Goal: Task Accomplishment & Management: Use online tool/utility

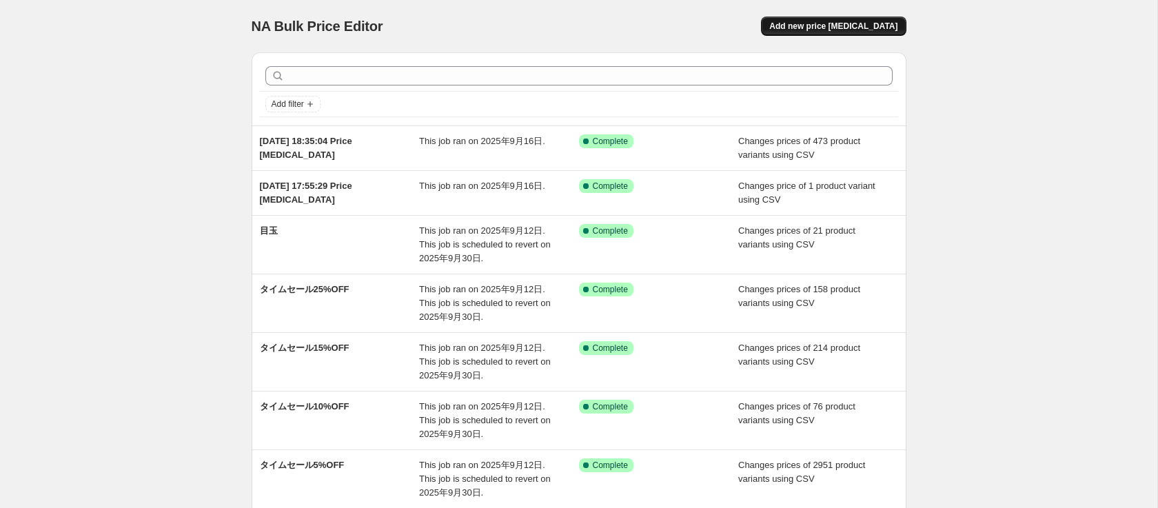
click at [853, 28] on span "Add new price [MEDICAL_DATA]" at bounding box center [833, 26] width 128 height 11
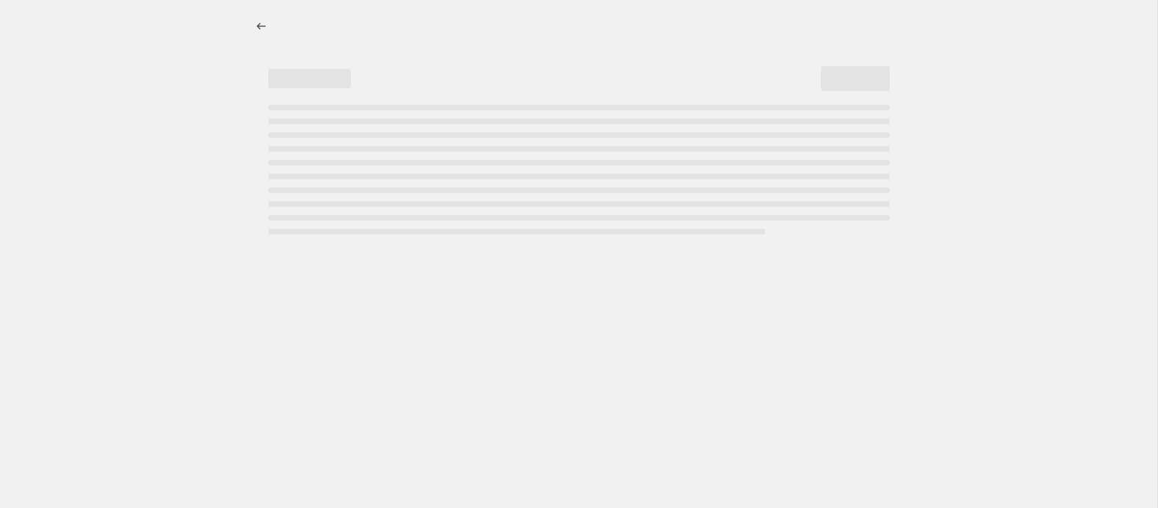
select select "percentage"
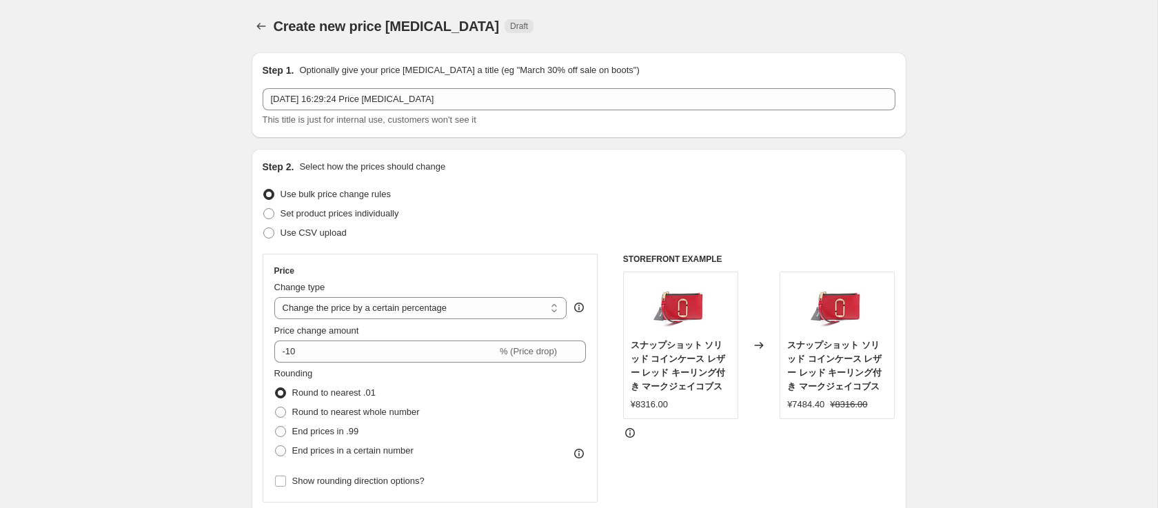
scroll to position [41, 0]
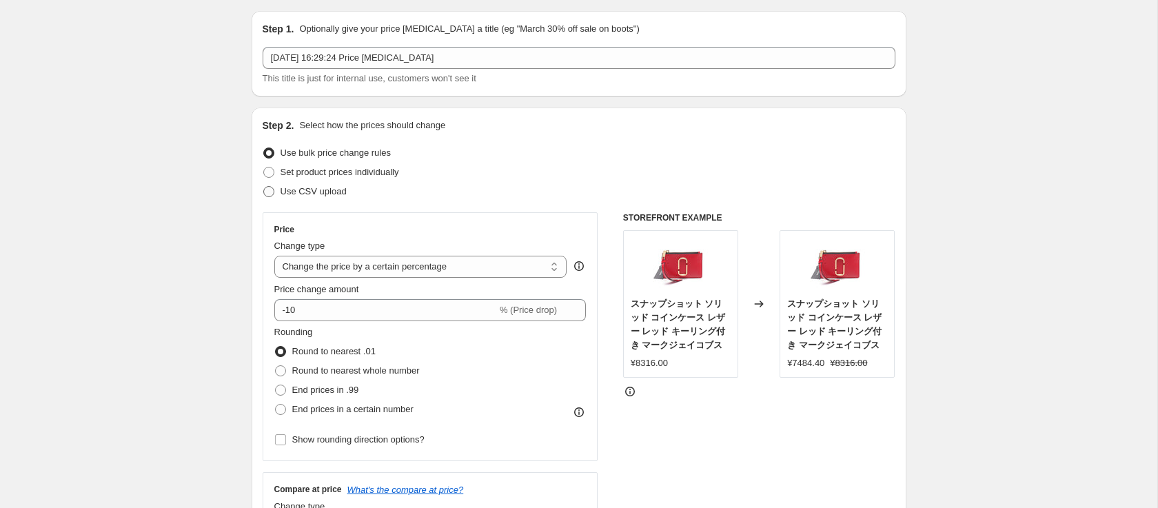
click at [338, 189] on span "Use CSV upload" at bounding box center [313, 191] width 66 height 10
click at [264, 187] on input "Use CSV upload" at bounding box center [263, 186] width 1 height 1
radio input "true"
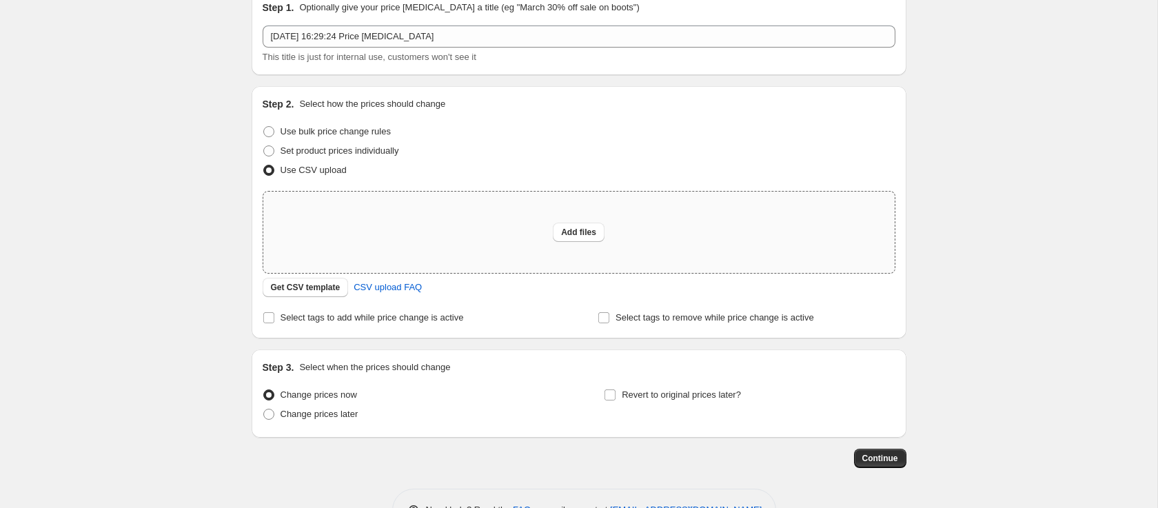
scroll to position [65, 0]
click at [323, 283] on span "Get CSV template" at bounding box center [306, 285] width 70 height 11
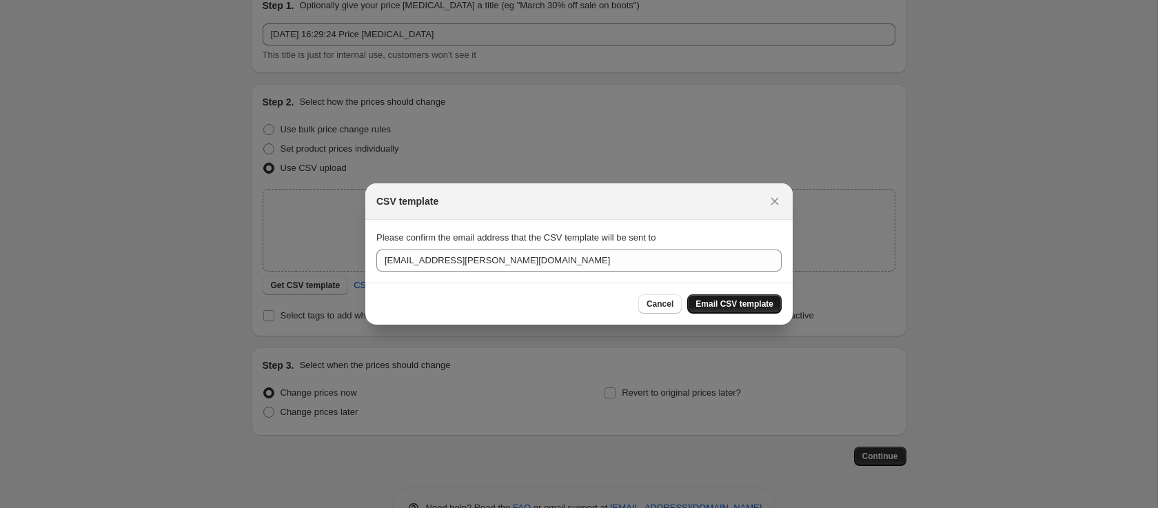
click at [716, 307] on span "Email CSV template" at bounding box center [734, 303] width 78 height 11
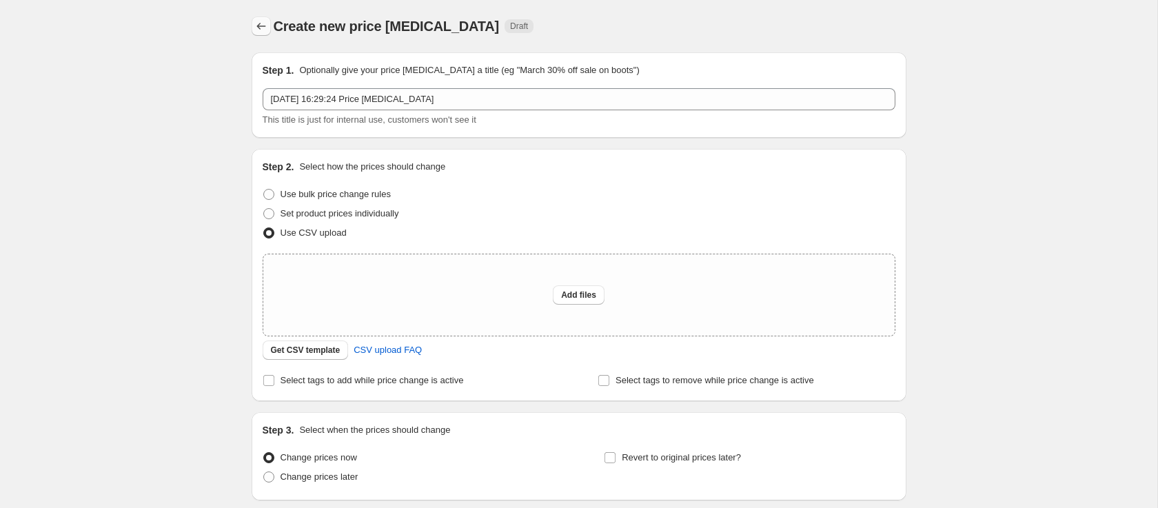
click at [262, 29] on icon "Price change jobs" at bounding box center [261, 26] width 14 height 14
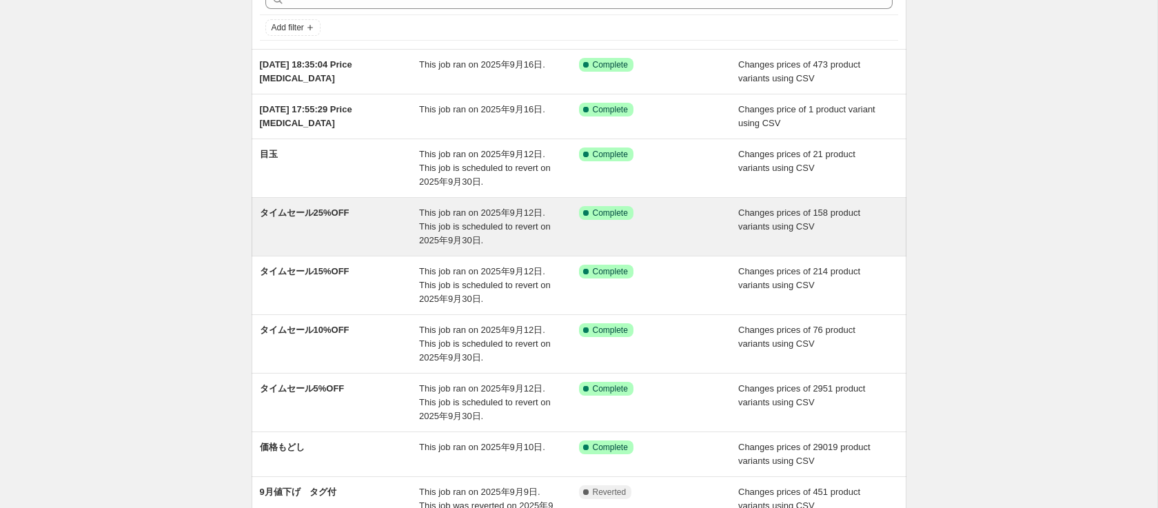
scroll to position [79, 0]
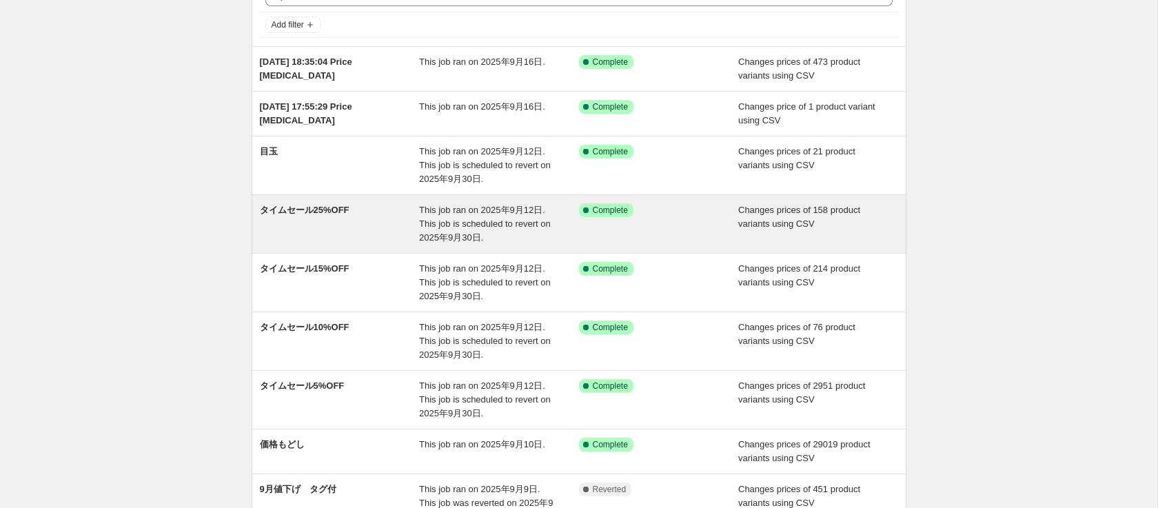
click at [317, 220] on div "タイムセール25%OFF" at bounding box center [340, 223] width 160 height 41
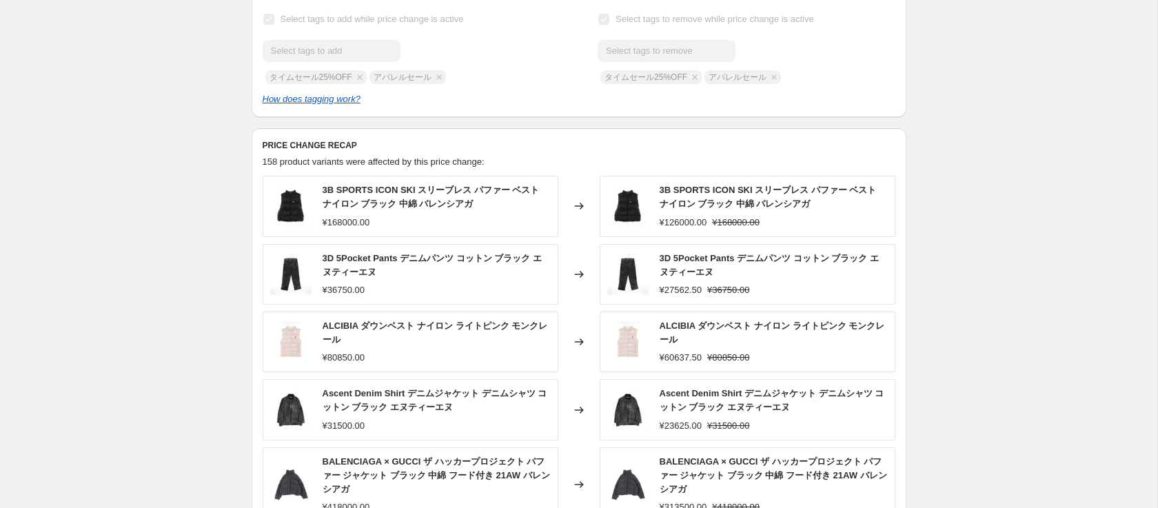
scroll to position [515, 0]
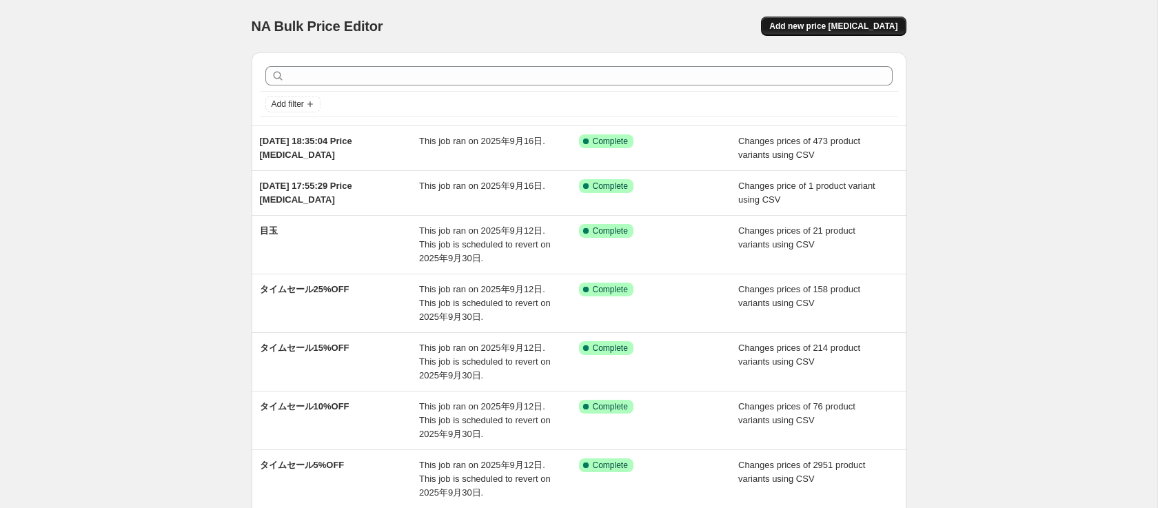
click at [850, 23] on span "Add new price [MEDICAL_DATA]" at bounding box center [833, 26] width 128 height 11
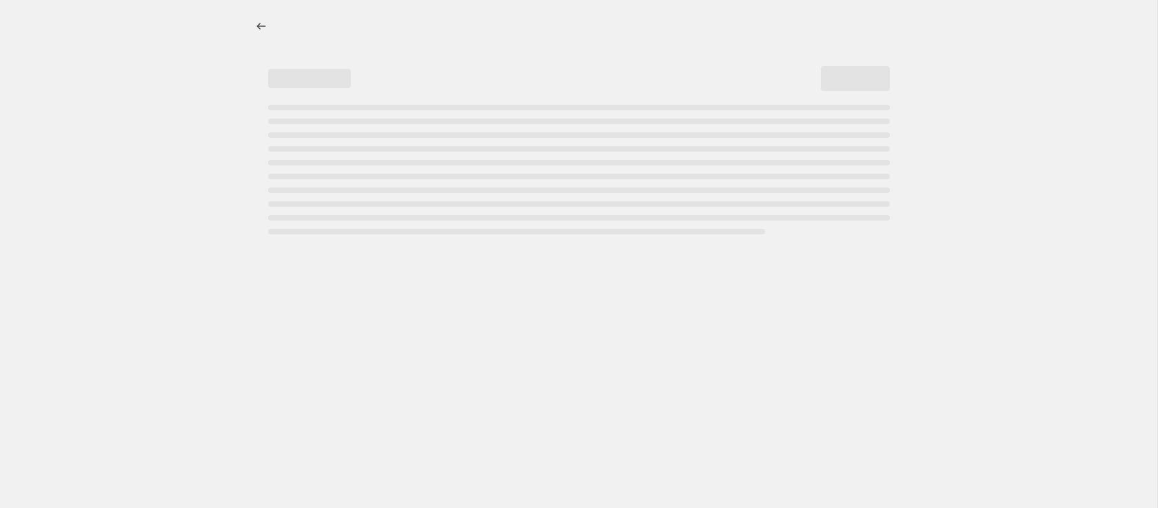
select select "percentage"
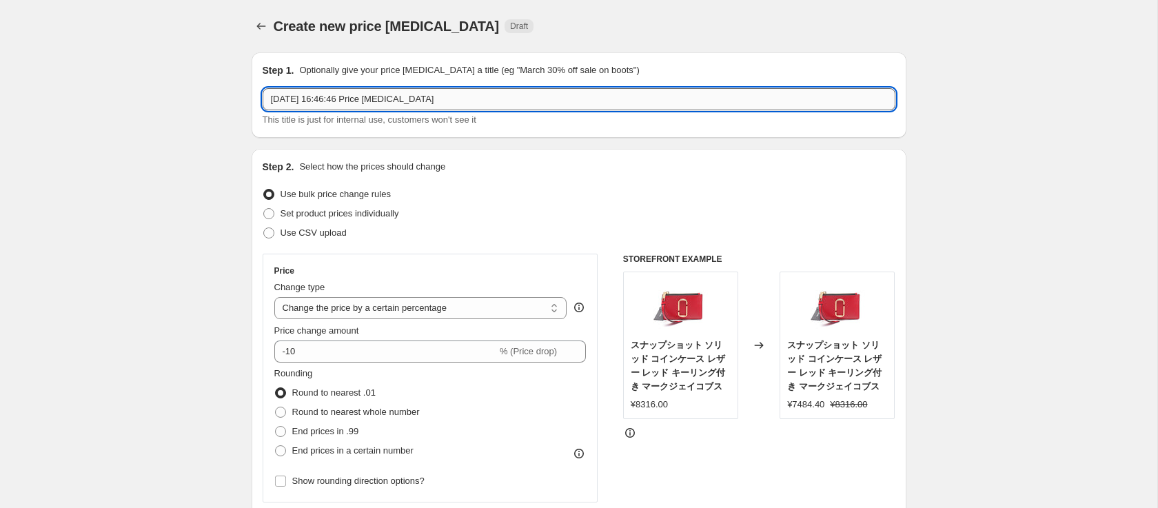
click at [432, 88] on input "2025年9月24日 16:46:46 Price change job" at bounding box center [579, 99] width 633 height 22
type input "アパレルセール追加分"
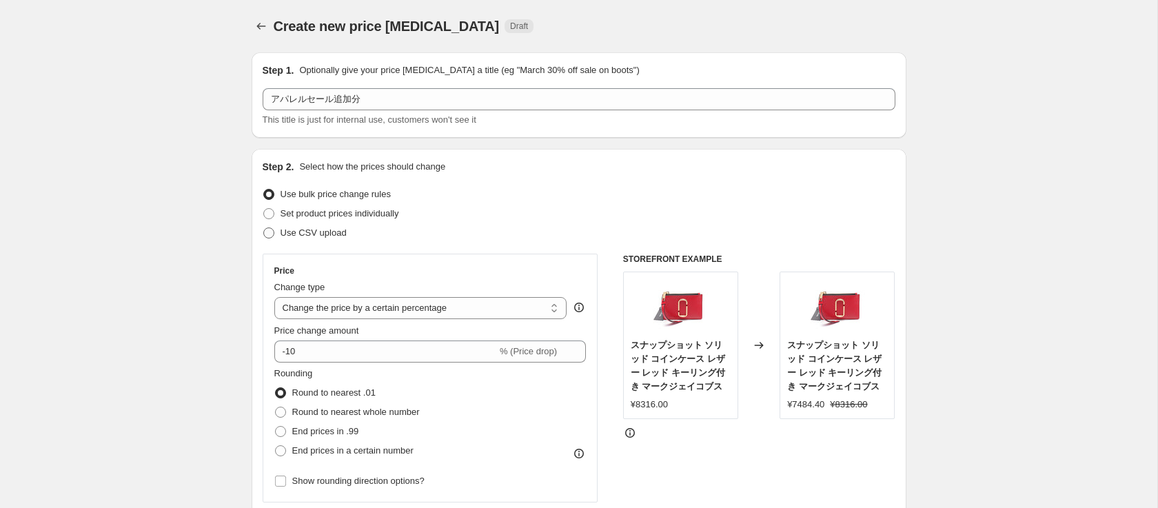
click at [334, 227] on span "Use CSV upload" at bounding box center [313, 232] width 66 height 10
click at [264, 227] on input "Use CSV upload" at bounding box center [263, 227] width 1 height 1
radio input "true"
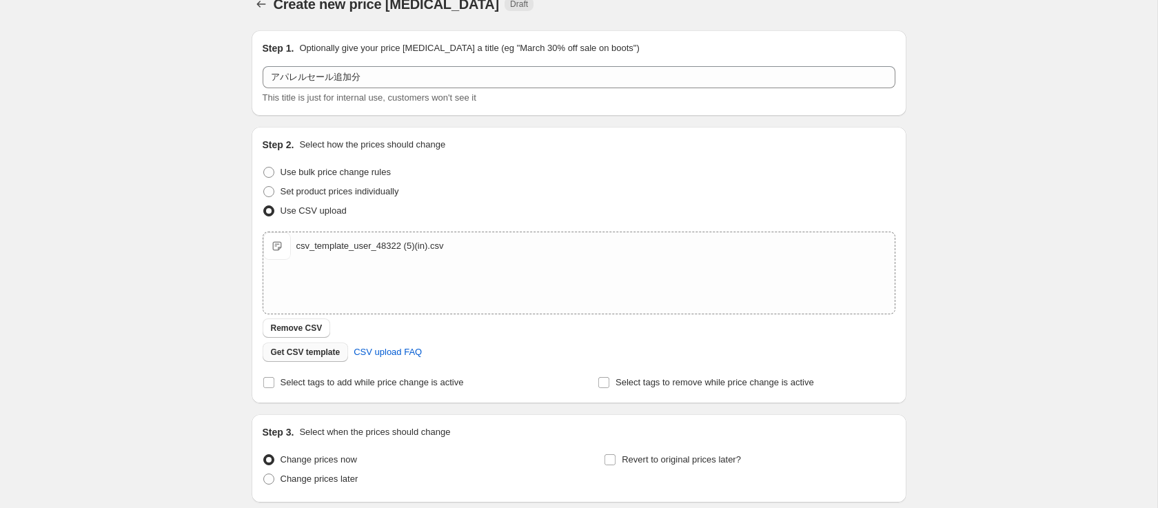
scroll to position [24, 0]
click at [282, 378] on span "Select tags to add while price change is active" at bounding box center [371, 380] width 183 height 10
click at [274, 378] on input "Select tags to add while price change is active" at bounding box center [268, 380] width 11 height 11
checkbox input "true"
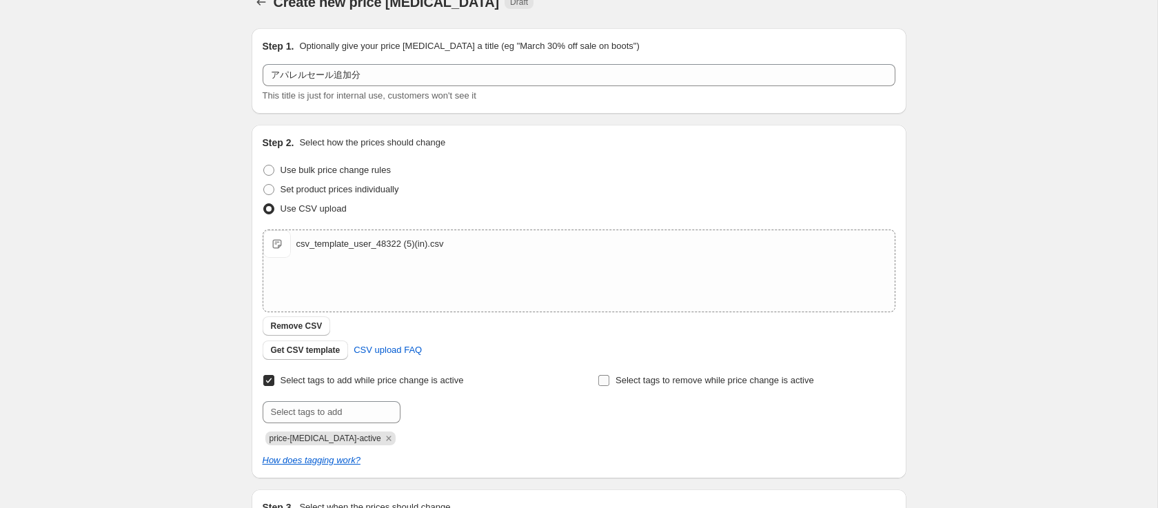
click at [606, 377] on input "Select tags to remove while price change is active" at bounding box center [603, 380] width 11 height 11
checkbox input "true"
click at [382, 434] on icon "Remove price-change-job-active" at bounding box center [388, 438] width 12 height 12
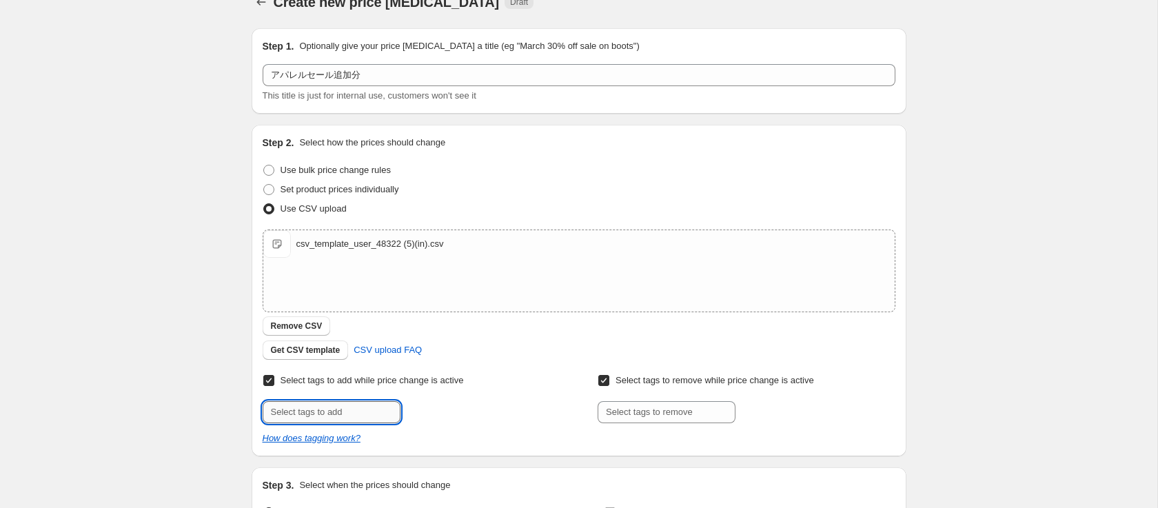
click at [369, 410] on input "text" at bounding box center [332, 412] width 138 height 22
type input "アパレルセール"
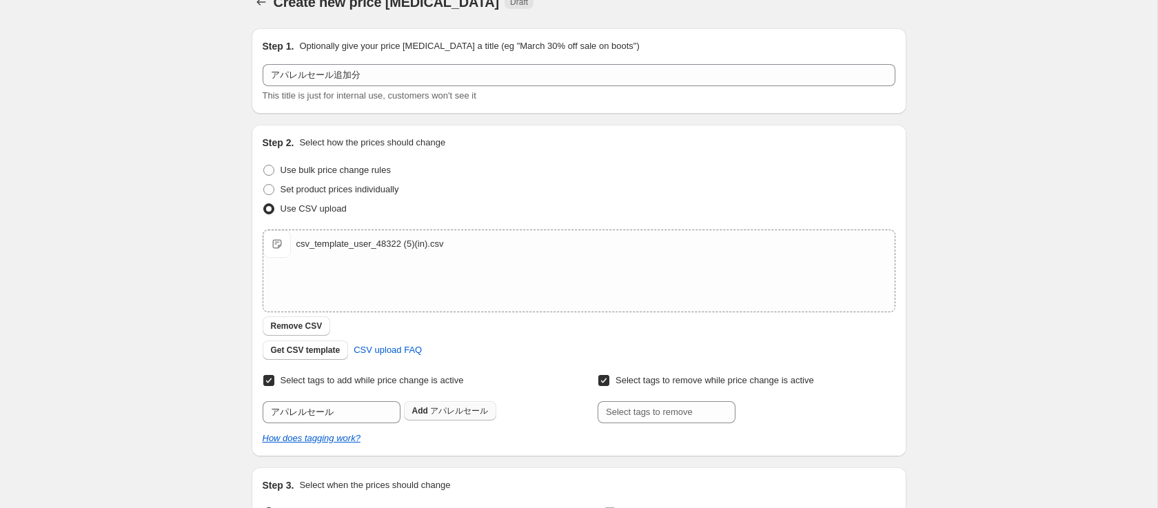
click at [466, 409] on span "アパレルセール" at bounding box center [459, 411] width 58 height 10
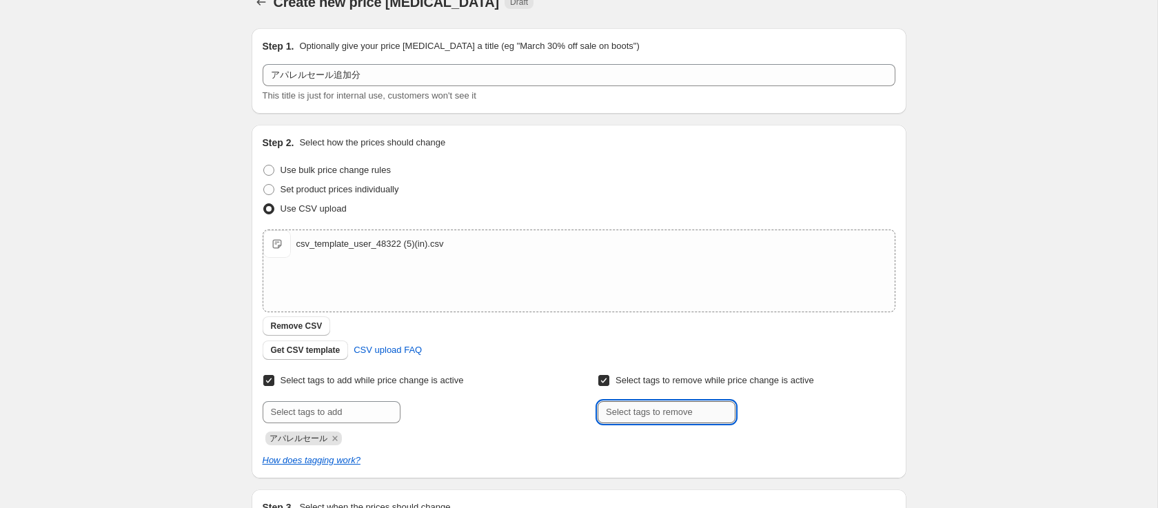
click at [627, 409] on input "text" at bounding box center [667, 412] width 138 height 22
type input "アパレルセール"
click at [777, 407] on span "アパレルセール" at bounding box center [795, 411] width 58 height 10
click at [440, 410] on div at bounding box center [411, 412] width 297 height 22
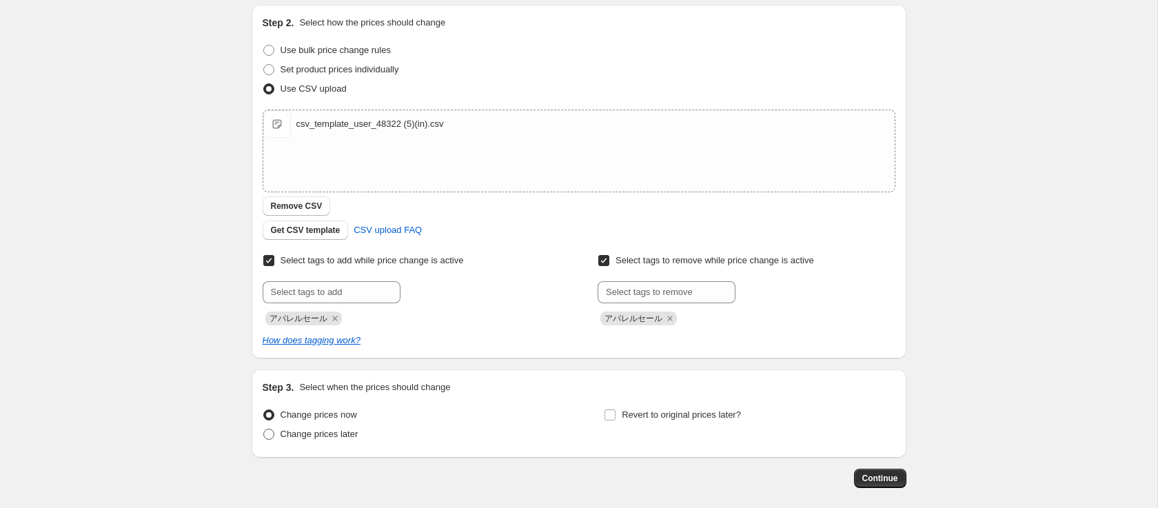
click at [347, 434] on span "Change prices later" at bounding box center [319, 434] width 78 height 10
click at [264, 429] on input "Change prices later" at bounding box center [263, 429] width 1 height 1
radio input "true"
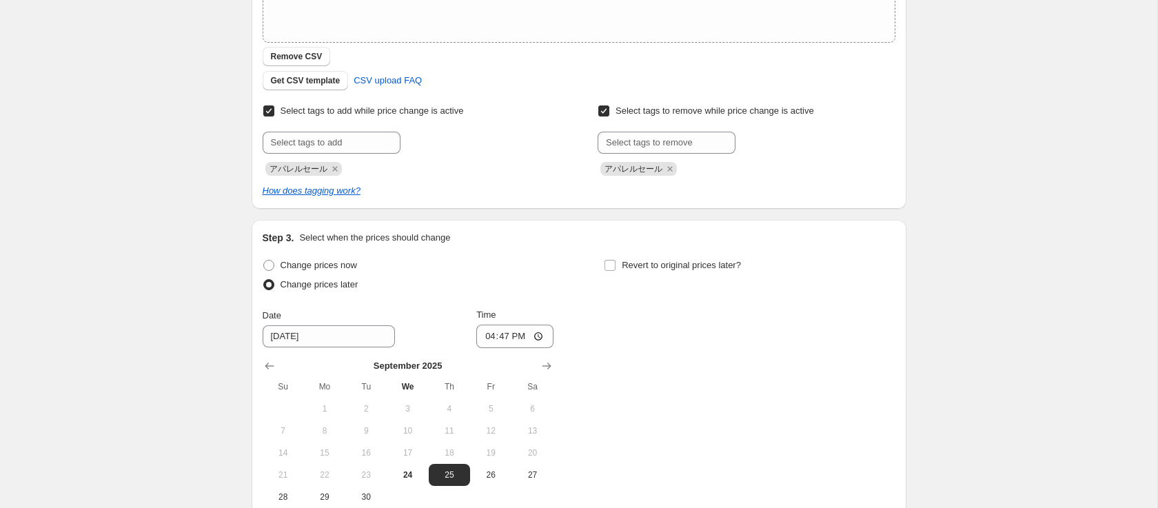
scroll to position [318, 0]
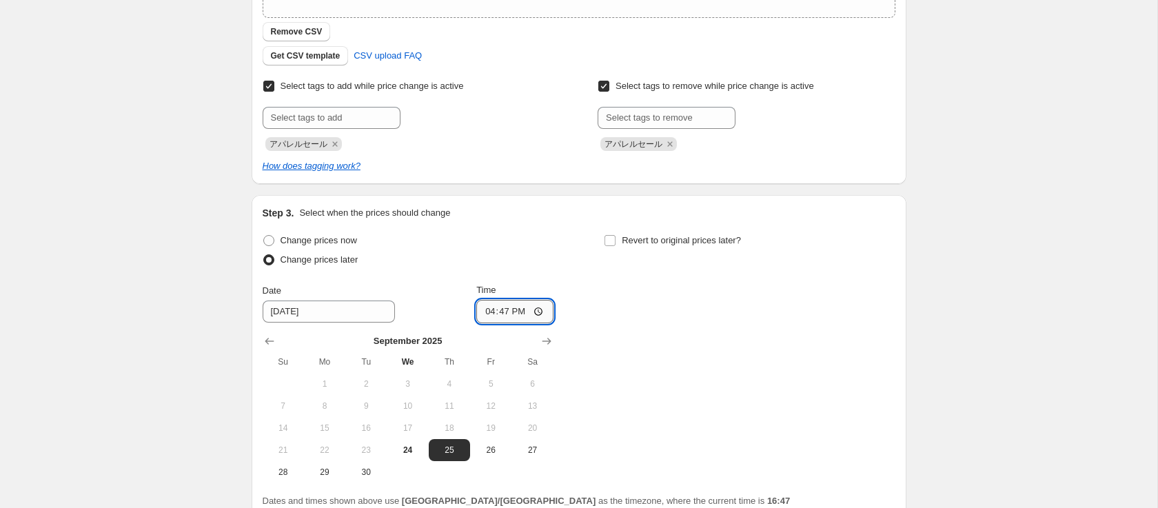
click at [503, 308] on input "16:47" at bounding box center [514, 311] width 77 height 23
type input "08:00"
click at [622, 235] on span "Revert to original prices later?" at bounding box center [681, 240] width 119 height 10
click at [615, 235] on input "Revert to original prices later?" at bounding box center [609, 240] width 11 height 11
checkbox input "true"
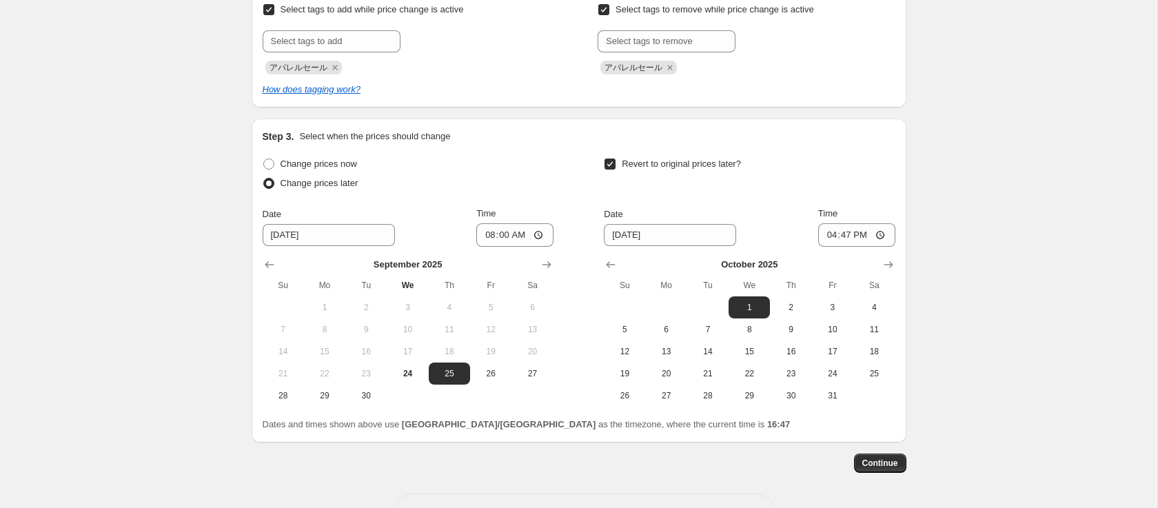
scroll to position [400, 0]
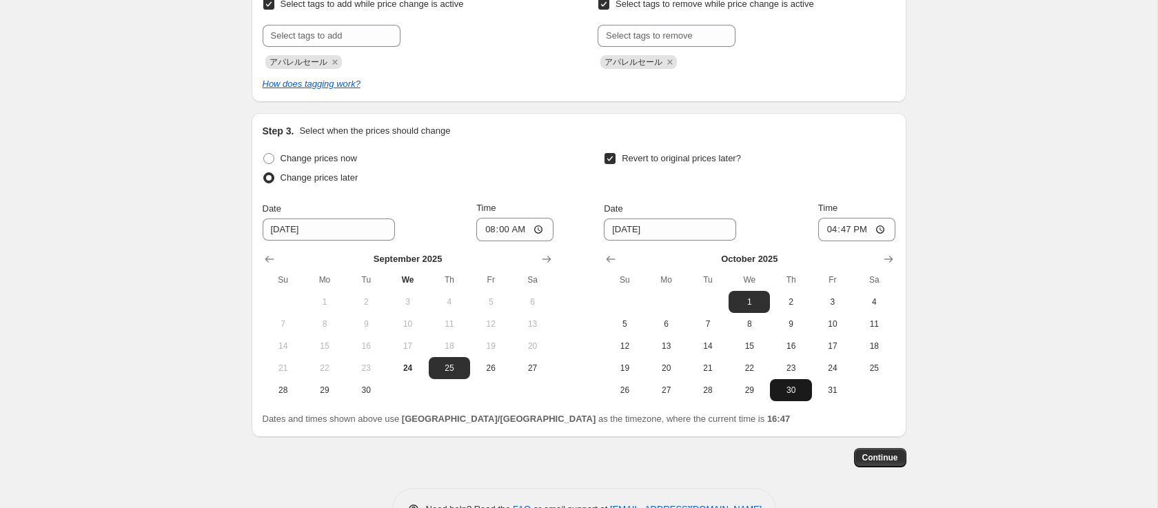
click at [793, 391] on span "30" at bounding box center [790, 390] width 30 height 11
type input "10/30/2025"
click at [848, 226] on input "16:47" at bounding box center [856, 229] width 77 height 23
type input "09:47"
click at [846, 228] on input "Time" at bounding box center [856, 229] width 77 height 23
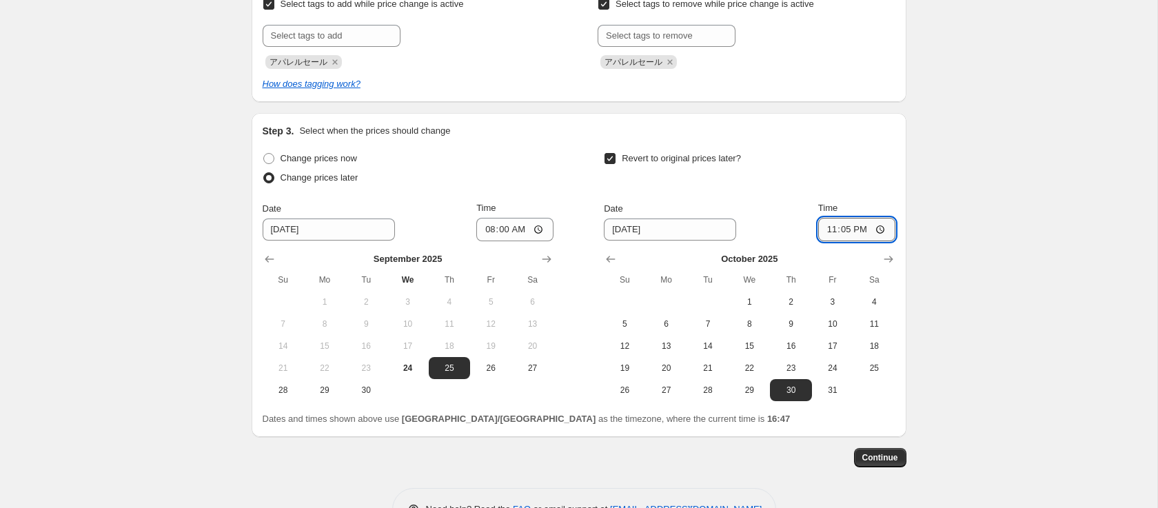
type input "23:59"
click at [850, 163] on div "Revert to original prices later?" at bounding box center [749, 169] width 291 height 41
click at [880, 451] on button "Continue" at bounding box center [880, 457] width 52 height 19
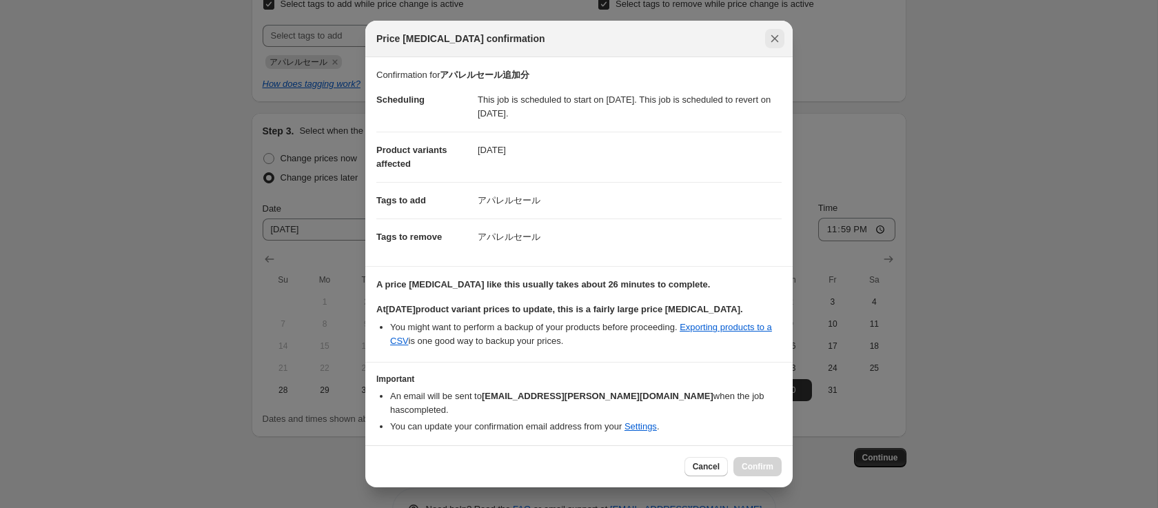
click at [782, 43] on button "Close" at bounding box center [774, 38] width 19 height 19
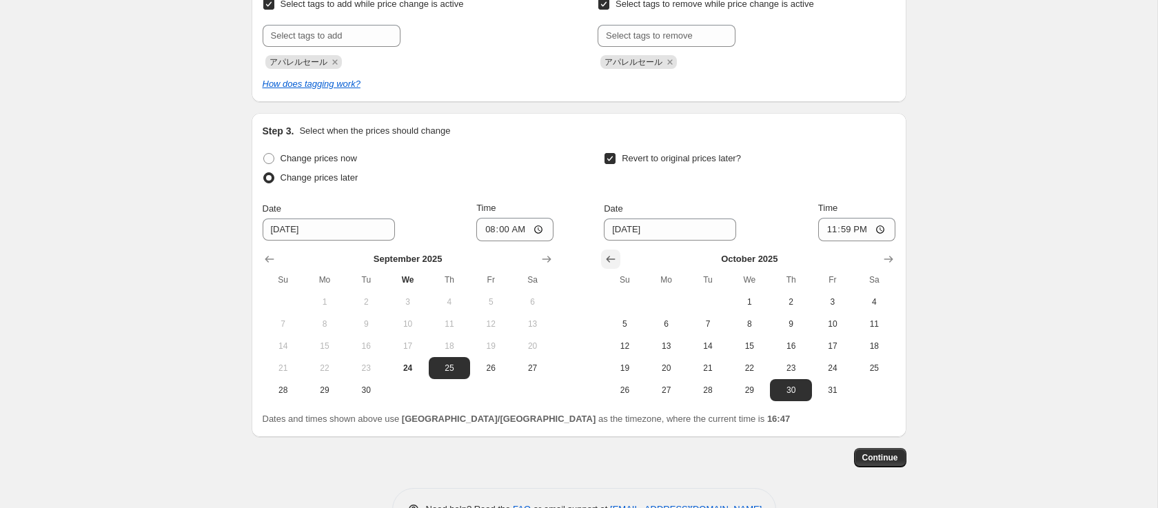
click at [610, 257] on icon "Show previous month, September 2025" at bounding box center [611, 259] width 14 height 14
click at [697, 385] on span "30" at bounding box center [708, 390] width 30 height 11
type input "9/30/2025"
click at [887, 460] on span "Continue" at bounding box center [880, 457] width 36 height 11
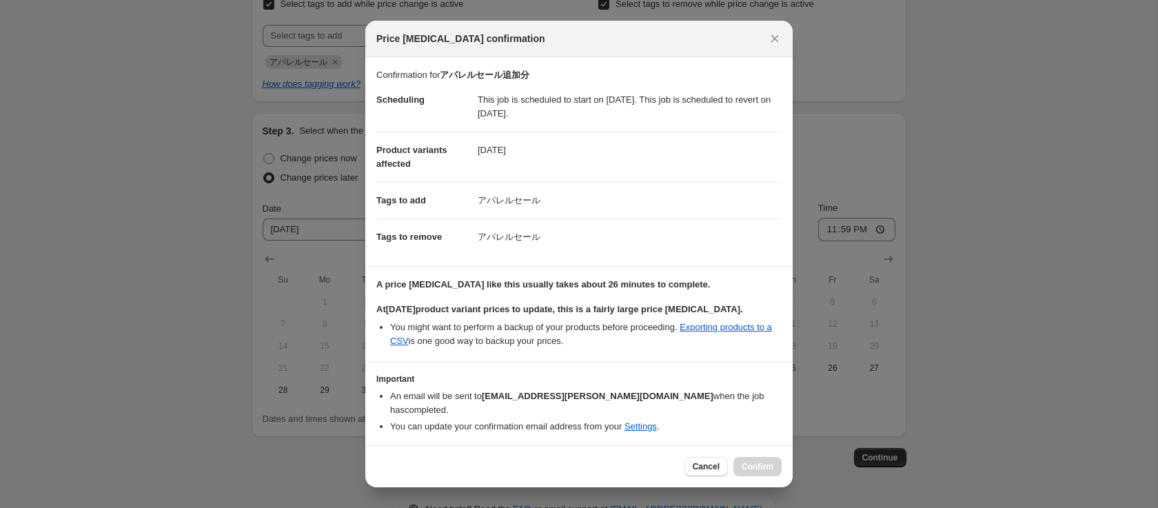
scroll to position [30, 0]
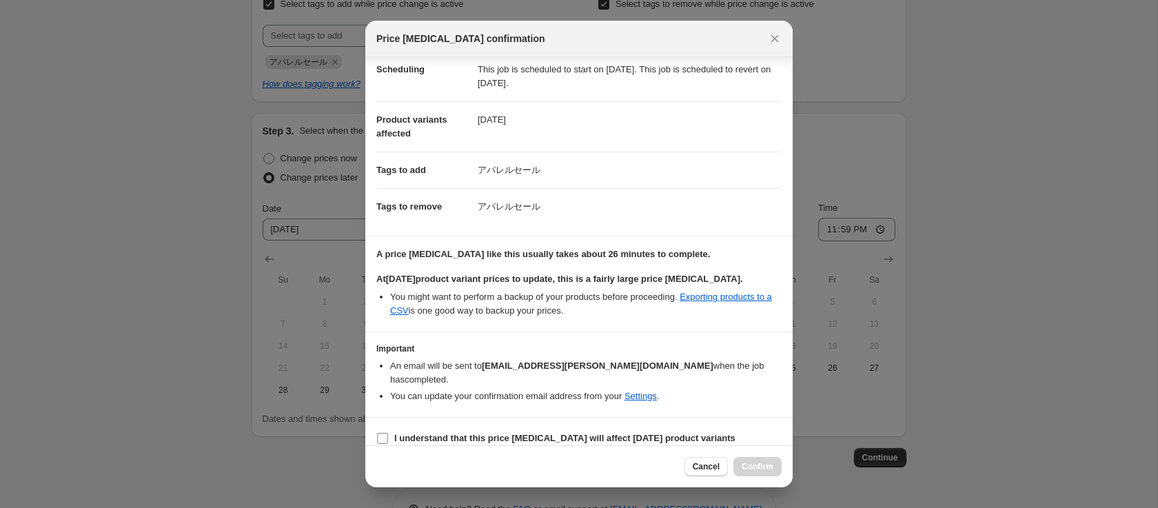
click at [448, 433] on b "I understand that this price change job will affect 1148 product variants" at bounding box center [564, 438] width 341 height 10
click at [388, 433] on input "I understand that this price change job will affect 1148 product variants" at bounding box center [382, 438] width 11 height 11
checkbox input "true"
click at [756, 470] on span "Confirm" at bounding box center [758, 466] width 32 height 11
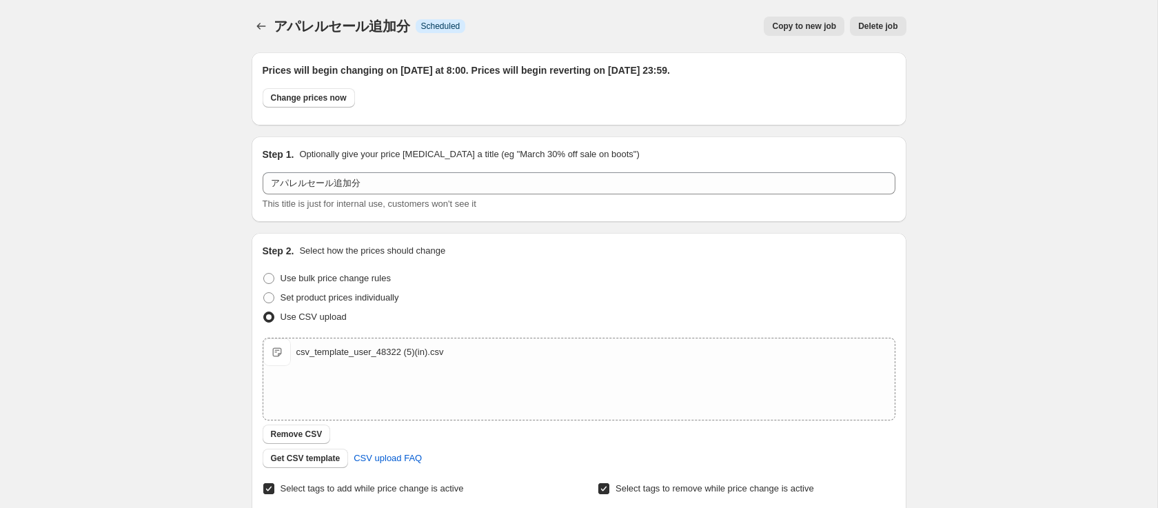
click at [263, 38] on div "アパレルセール追加分. This page is ready アパレルセール追加分 Info Scheduled Copy to new job Delete…" at bounding box center [579, 26] width 655 height 52
click at [262, 23] on icon "Price change jobs" at bounding box center [261, 26] width 14 height 14
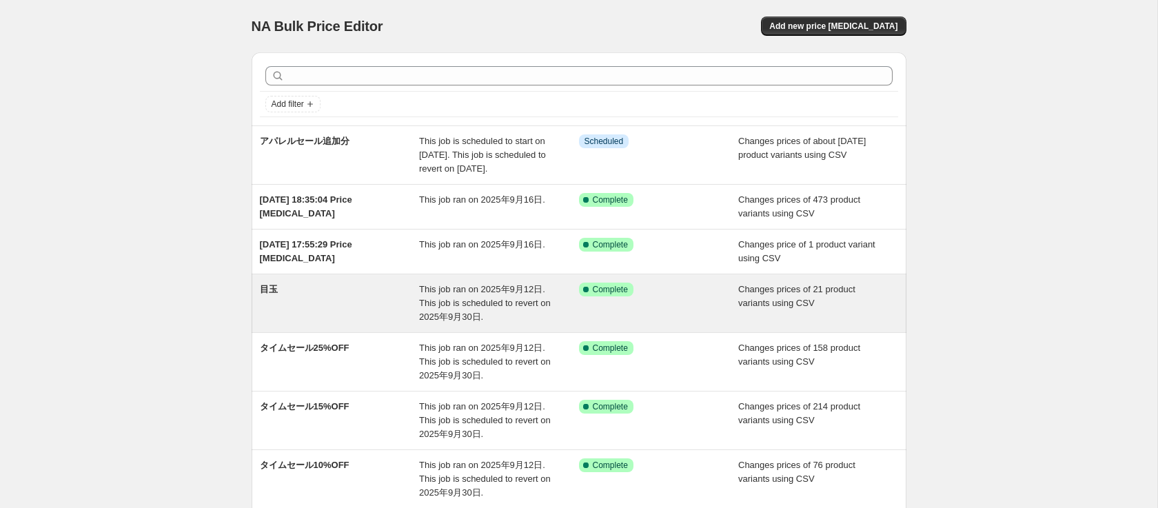
click at [312, 318] on div "目玉" at bounding box center [340, 303] width 160 height 41
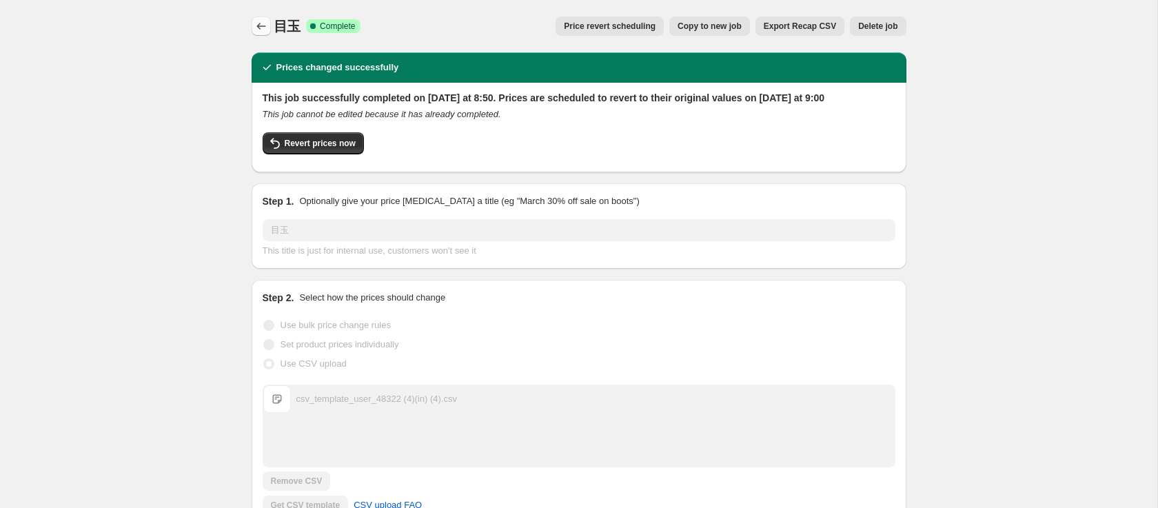
click at [263, 29] on icon "Price change jobs" at bounding box center [261, 26] width 14 height 14
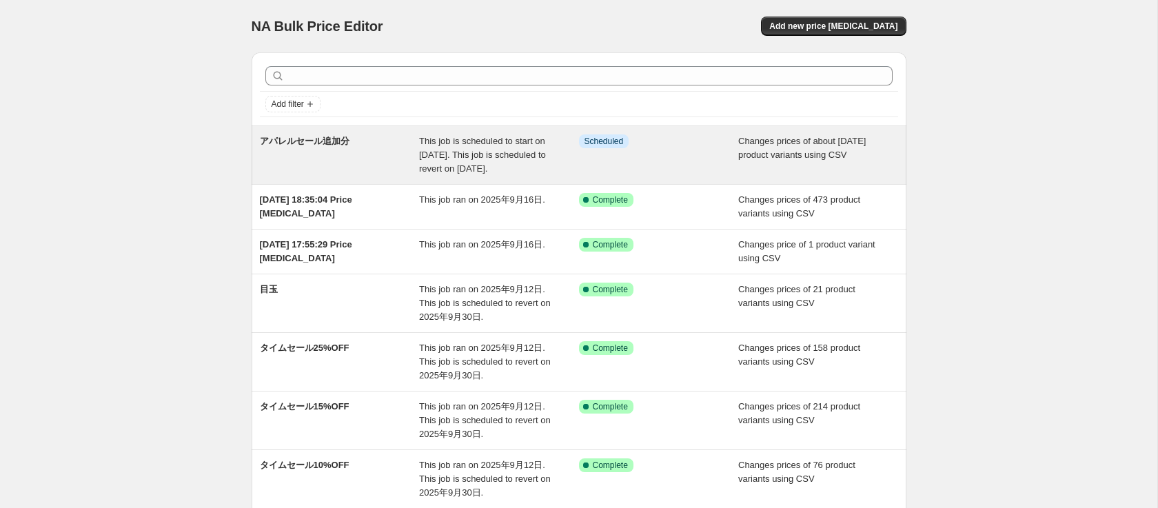
click at [334, 136] on span "アパレルセール追加分" at bounding box center [305, 141] width 90 height 10
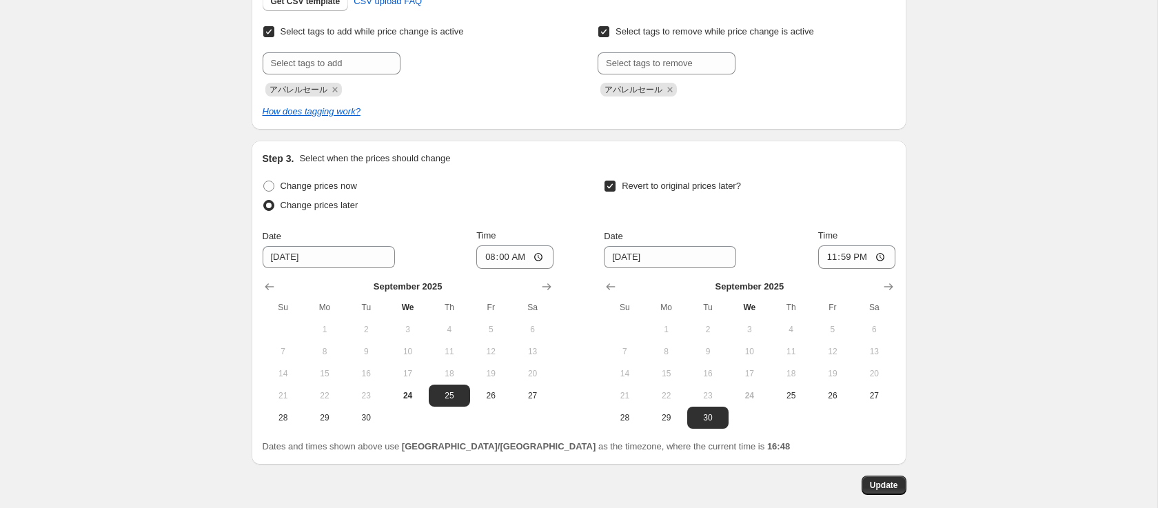
scroll to position [528, 0]
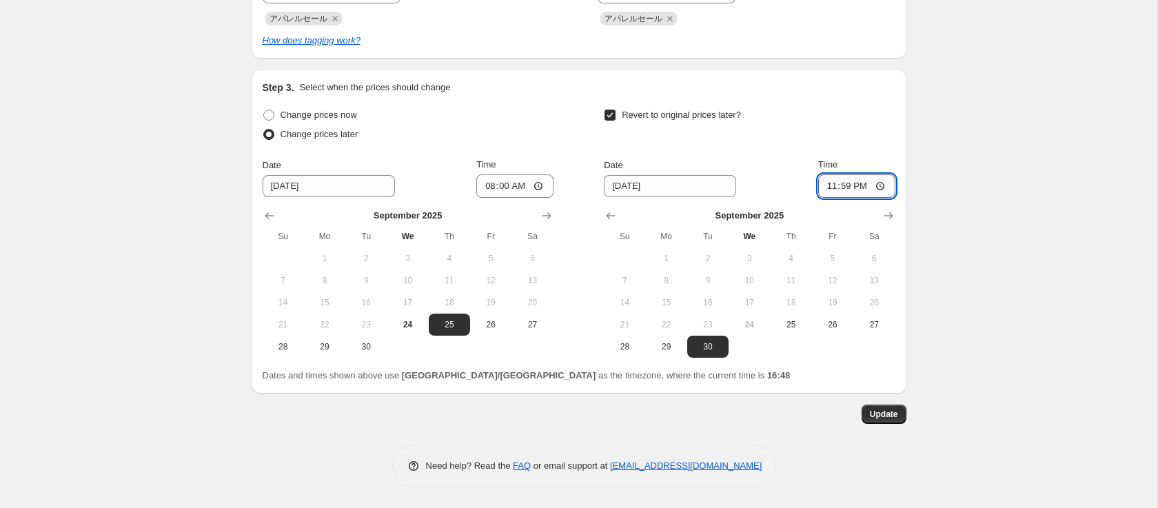
click at [840, 191] on input "23:59" at bounding box center [856, 185] width 77 height 23
type input "09:00"
click at [890, 414] on span "Update" at bounding box center [884, 414] width 28 height 11
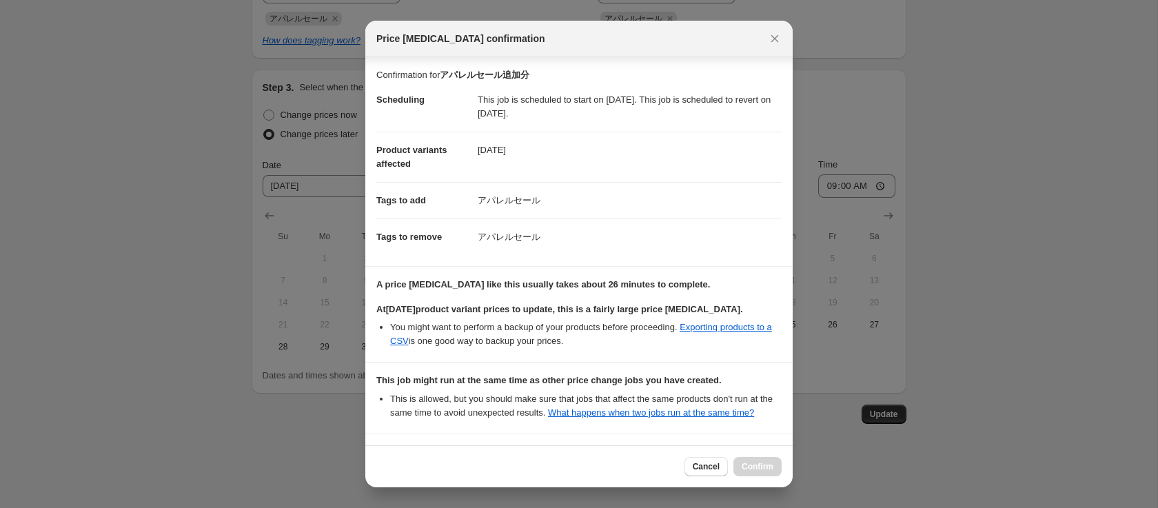
scroll to position [129, 0]
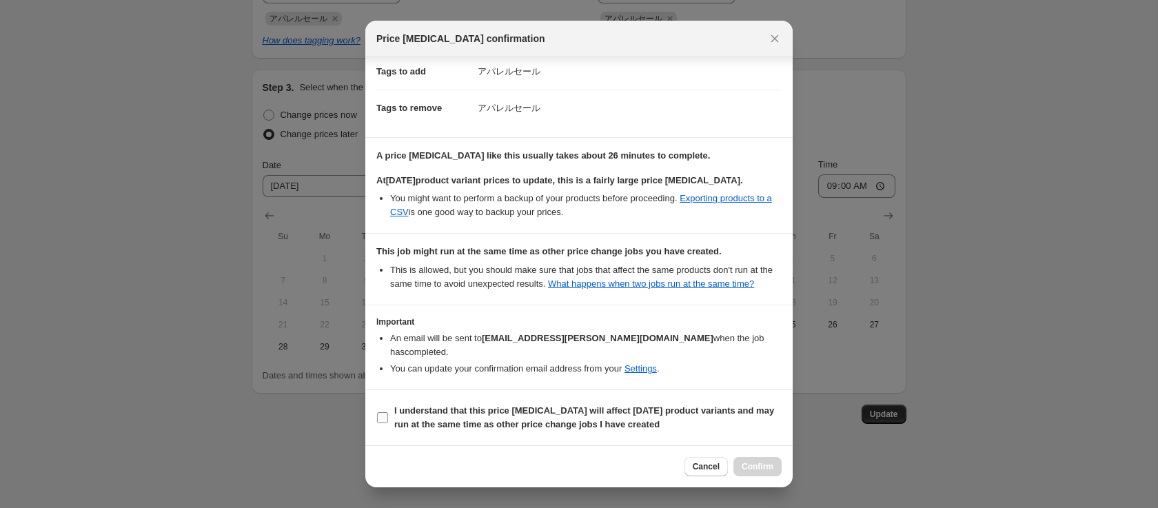
click at [569, 404] on span "I understand that this price change job will affect 1148 product variants and m…" at bounding box center [587, 418] width 387 height 28
click at [388, 412] on input "I understand that this price change job will affect 1148 product variants and m…" at bounding box center [382, 417] width 11 height 11
checkbox input "true"
click at [754, 460] on button "Confirm" at bounding box center [757, 466] width 48 height 19
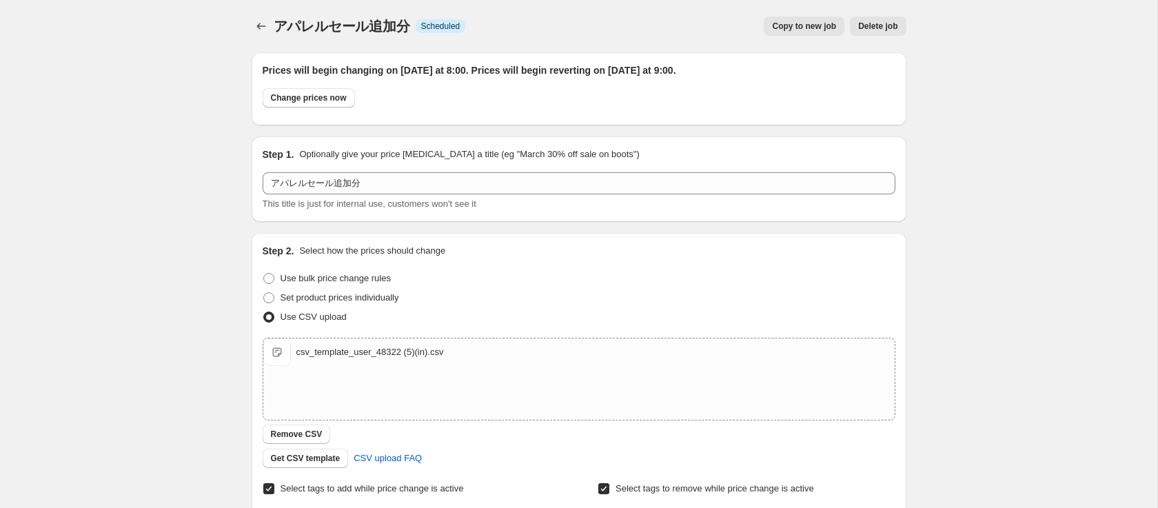
scroll to position [528, 0]
